Goal: Contribute content

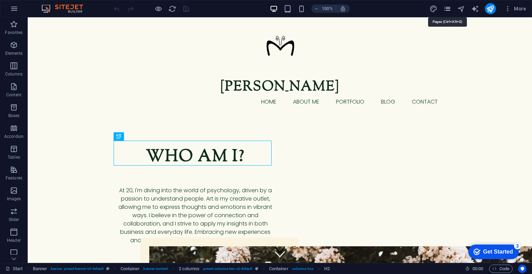
click at [450, 7] on icon "pages" at bounding box center [447, 9] width 8 height 8
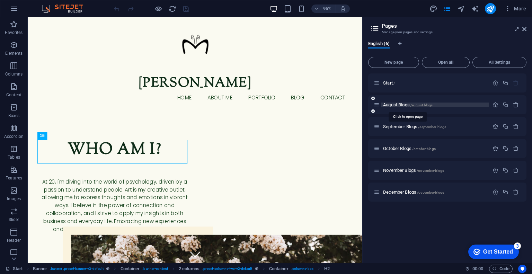
click at [399, 103] on span "August Blogs /august-blogs" at bounding box center [407, 104] width 49 height 5
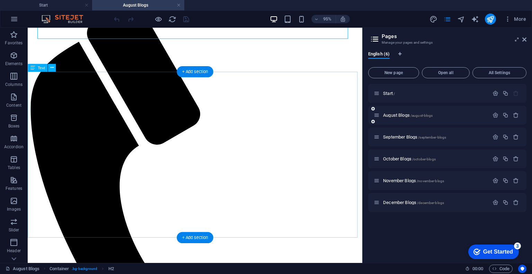
scroll to position [100, 0]
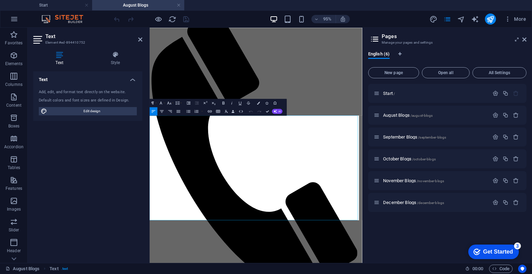
scroll to position [0, 0]
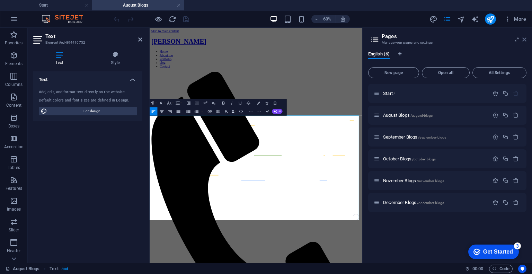
click at [525, 39] on icon at bounding box center [524, 40] width 4 height 6
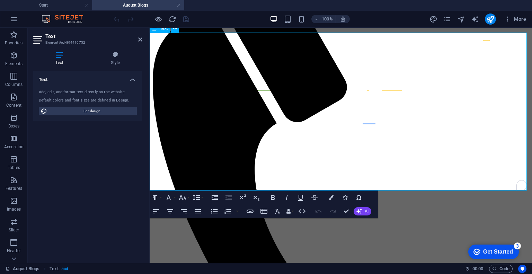
scroll to position [142, 0]
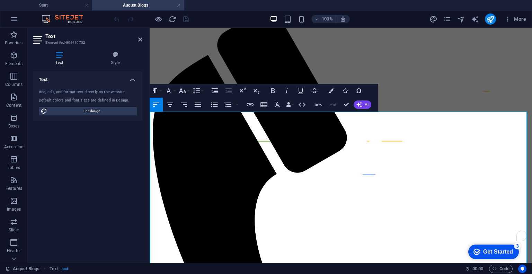
scroll to position [116, 0]
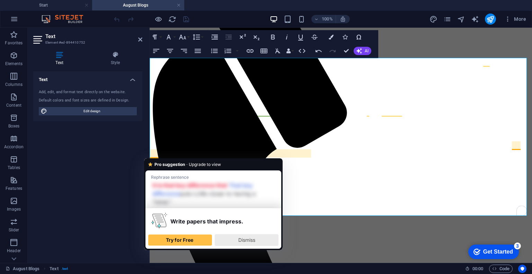
click at [240, 242] on span "Dismiss" at bounding box center [246, 240] width 17 height 6
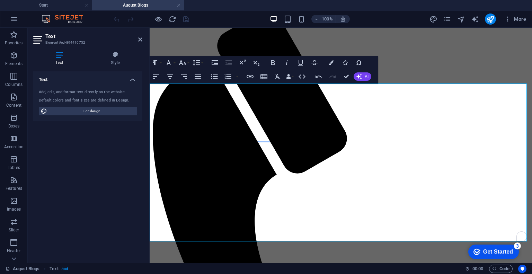
scroll to position [87, 0]
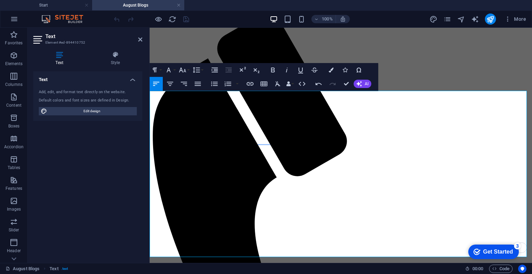
scroll to position [71, 0]
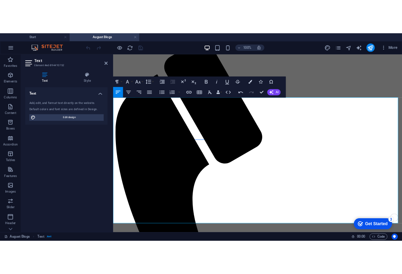
scroll to position [92, 0]
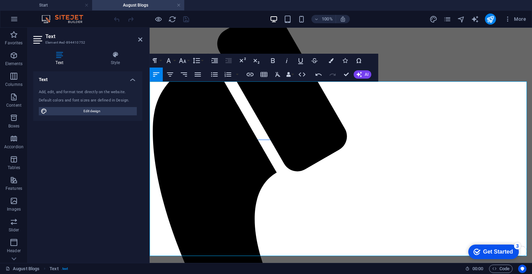
drag, startPoint x: 194, startPoint y: 195, endPoint x: 148, endPoint y: 108, distance: 98.6
click at [522, 253] on input "Open Grammarly. 1 Suggestions." at bounding box center [521, 250] width 9 height 9
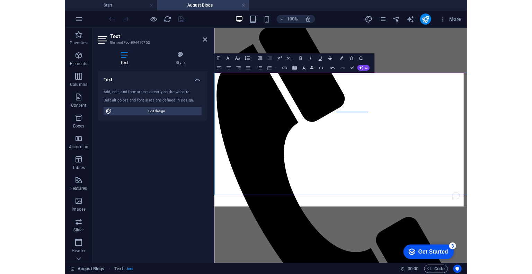
scroll to position [82, 0]
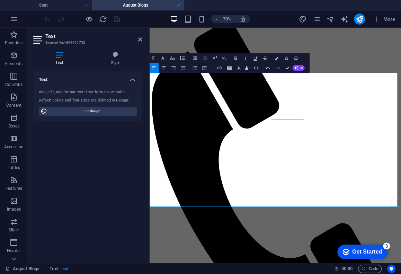
drag, startPoint x: 299, startPoint y: 224, endPoint x: 146, endPoint y: 129, distance: 180.0
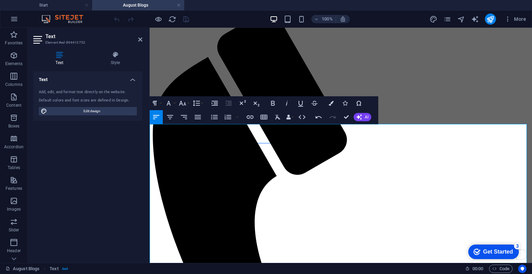
scroll to position [103, 0]
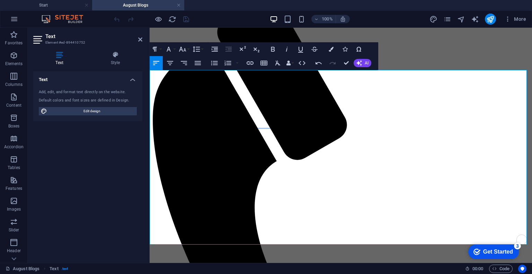
drag, startPoint x: 310, startPoint y: 76, endPoint x: 317, endPoint y: 192, distance: 116.8
copy div "spell out one interesting difference between the screen reader as described her…"
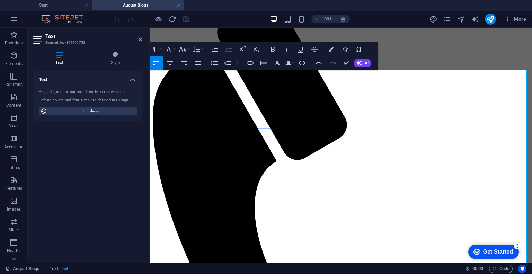
scroll to position [5018, 0]
drag, startPoint x: 241, startPoint y: 249, endPoint x: 145, endPoint y: 199, distance: 108.4
